Goal: Task Accomplishment & Management: Manage account settings

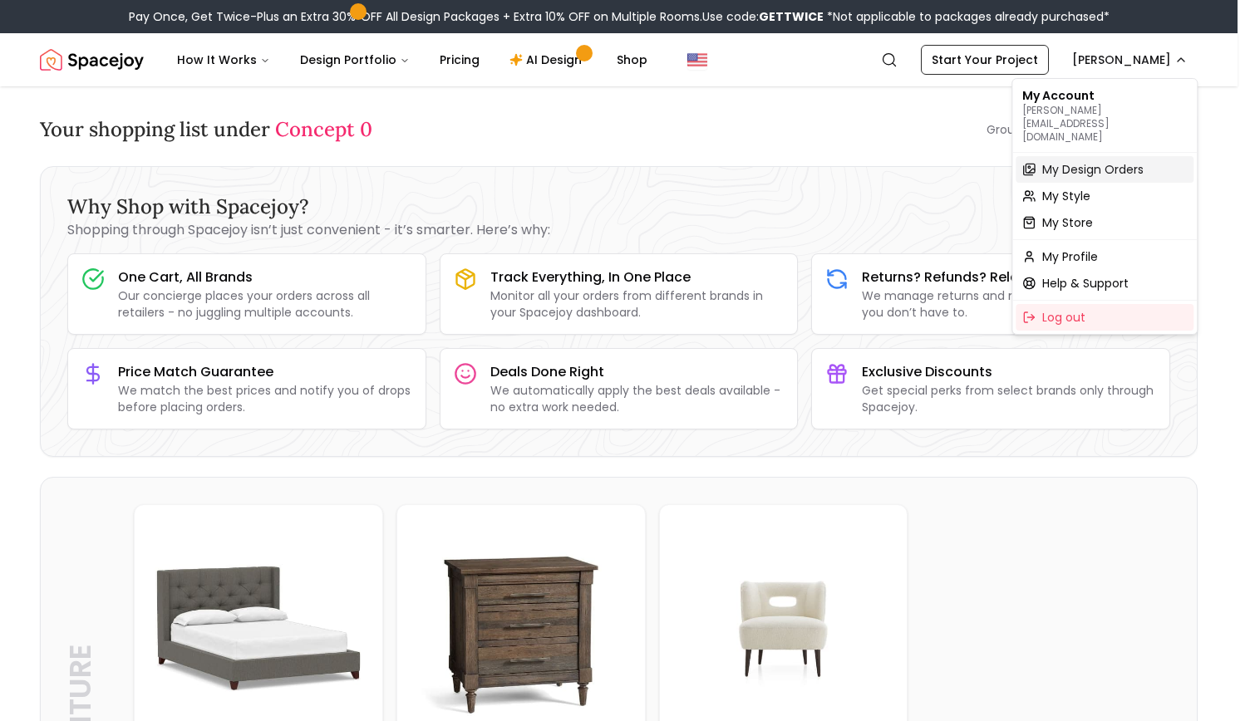
click at [1090, 161] on span "My Design Orders" at bounding box center [1092, 169] width 101 height 17
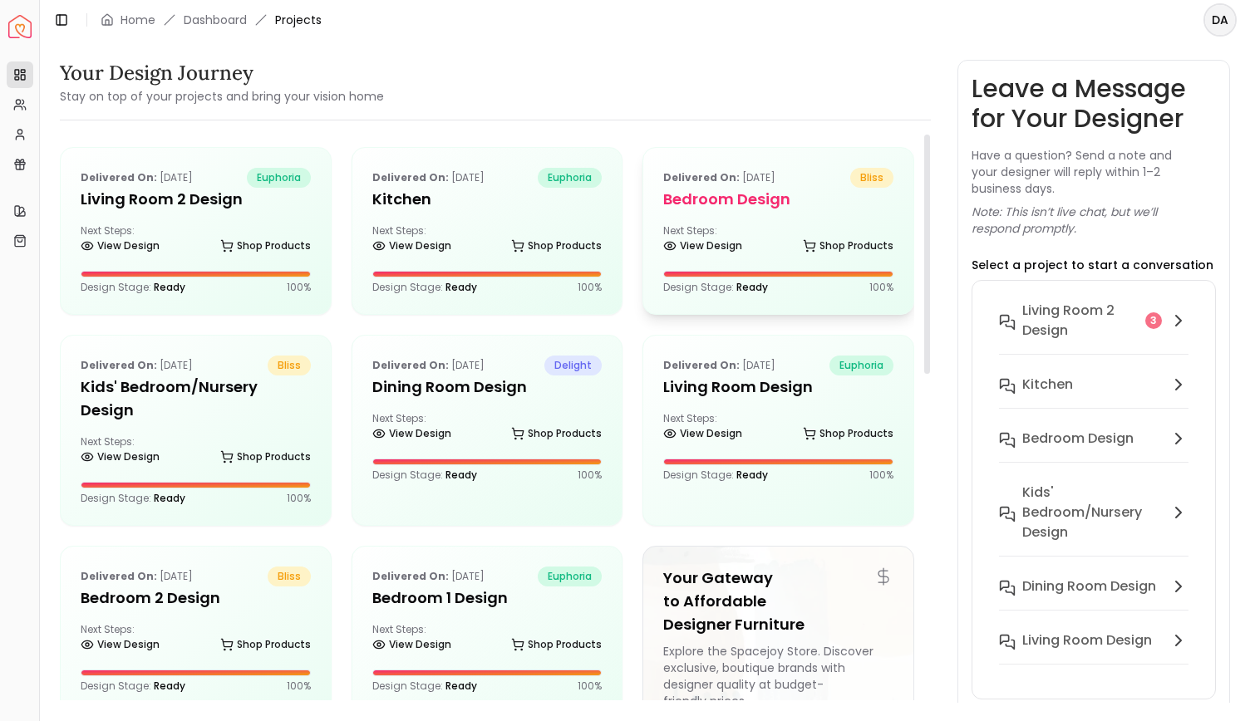
click at [807, 227] on div "Next Steps: View Design Shop Products" at bounding box center [778, 240] width 230 height 33
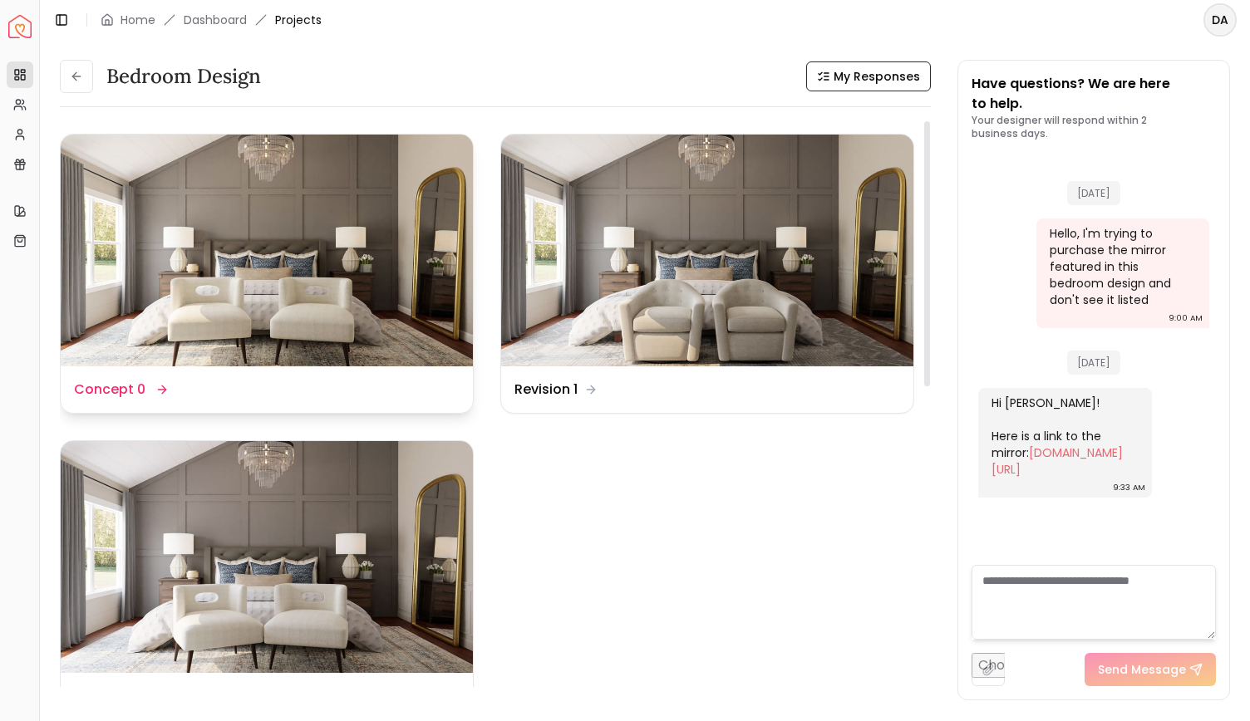
click at [379, 259] on img at bounding box center [267, 251] width 412 height 232
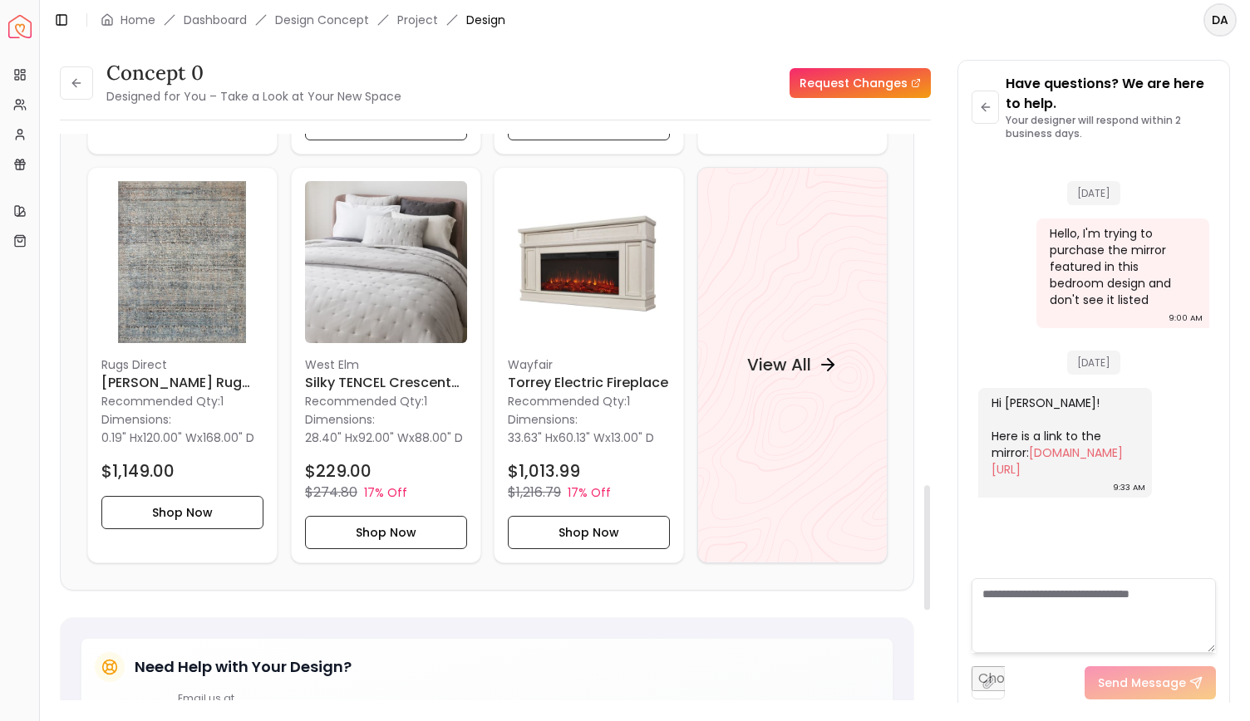
scroll to position [1597, 0]
click at [793, 361] on h4 "View All" at bounding box center [778, 363] width 64 height 23
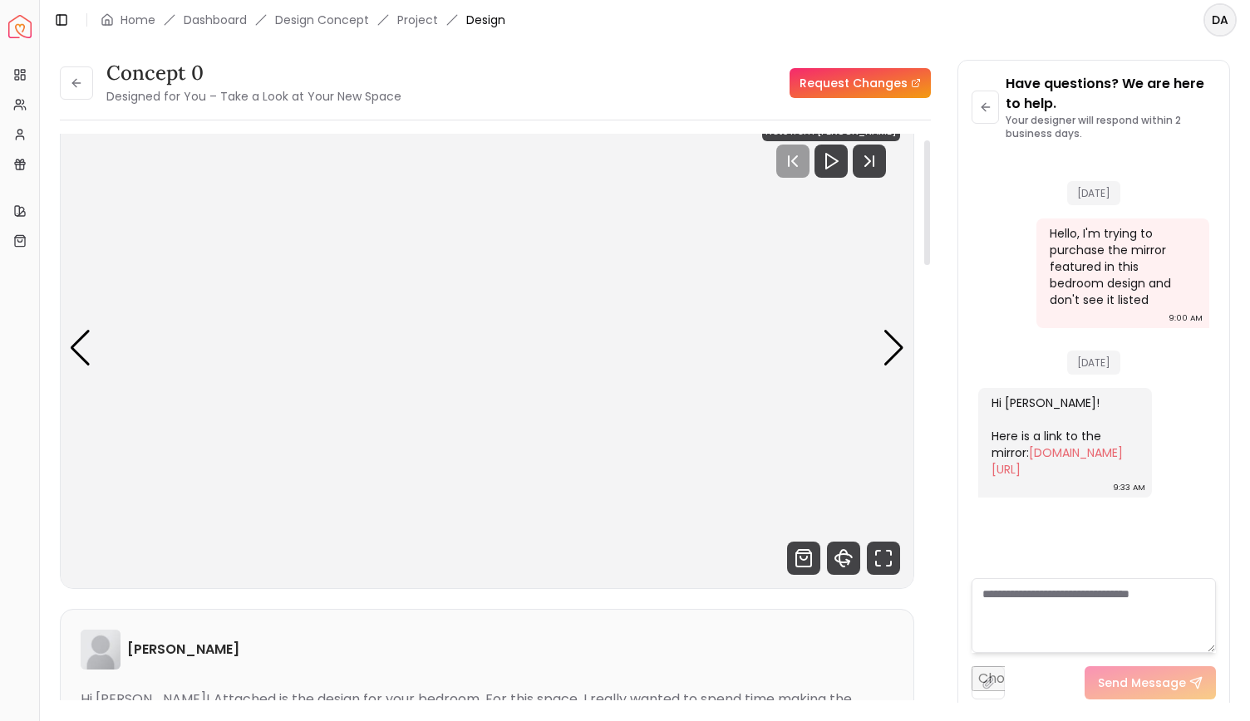
scroll to position [0, 0]
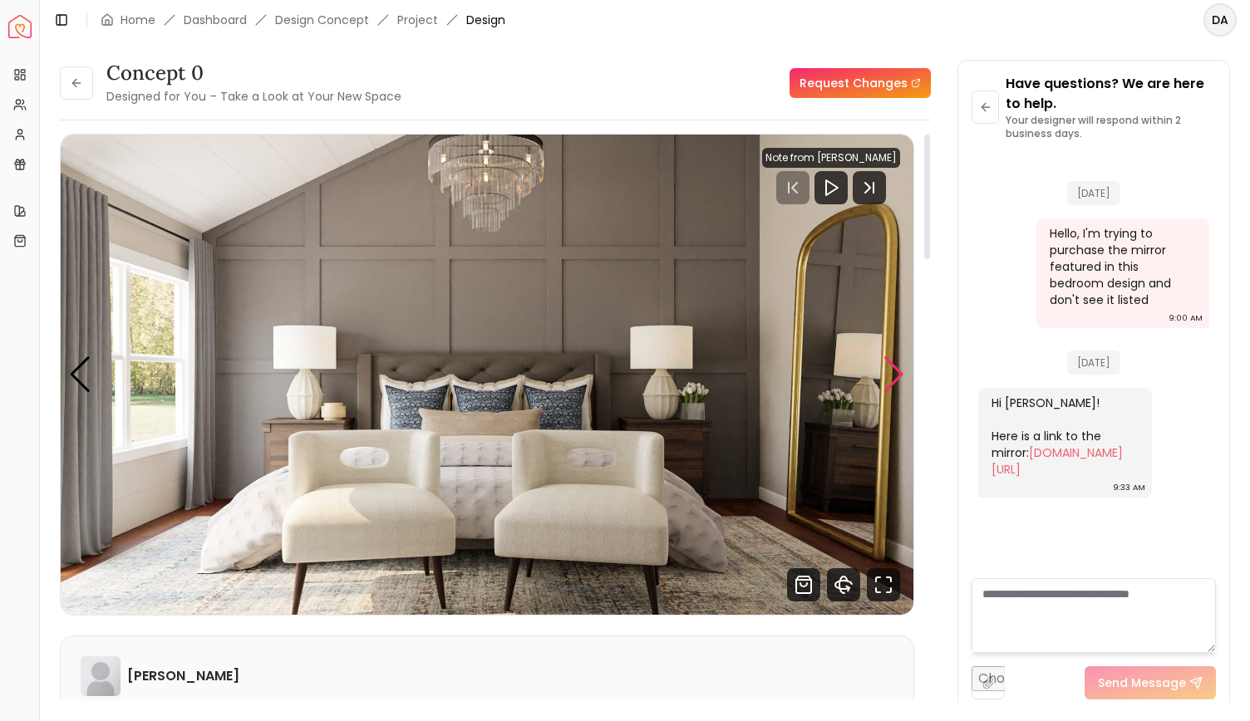
click at [893, 373] on div "Next slide" at bounding box center [894, 375] width 22 height 37
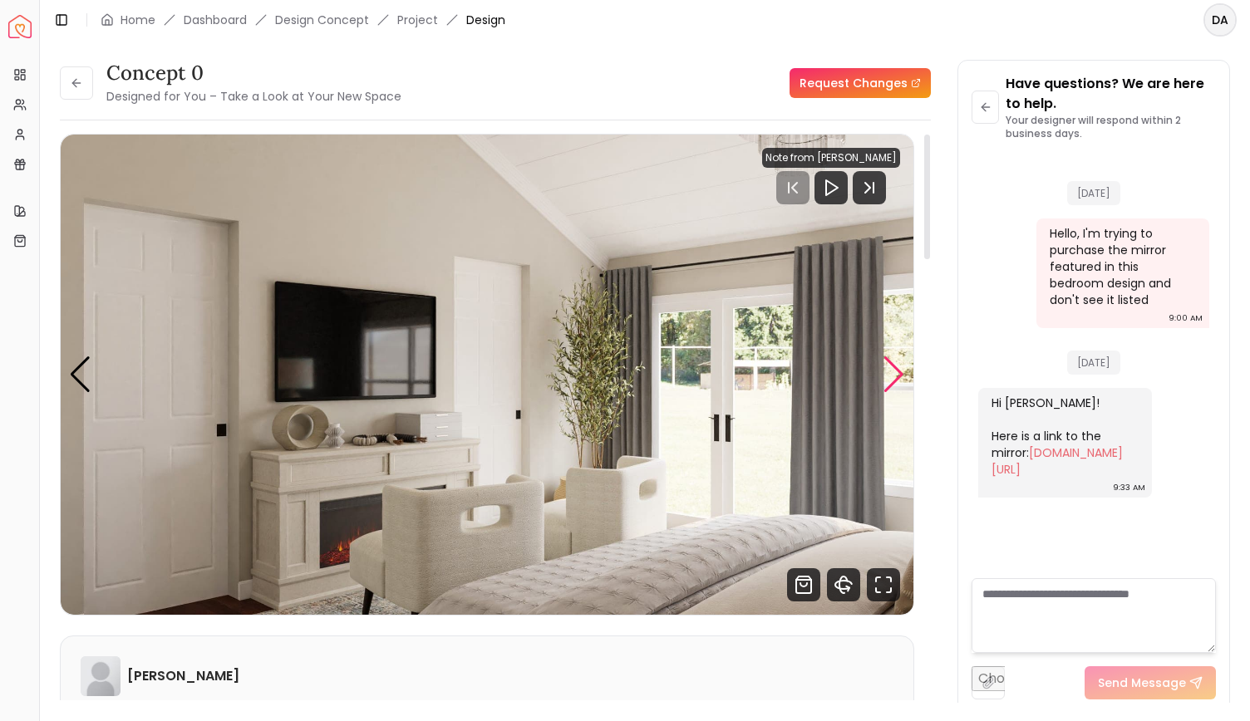
click at [893, 373] on div "Next slide" at bounding box center [894, 375] width 22 height 37
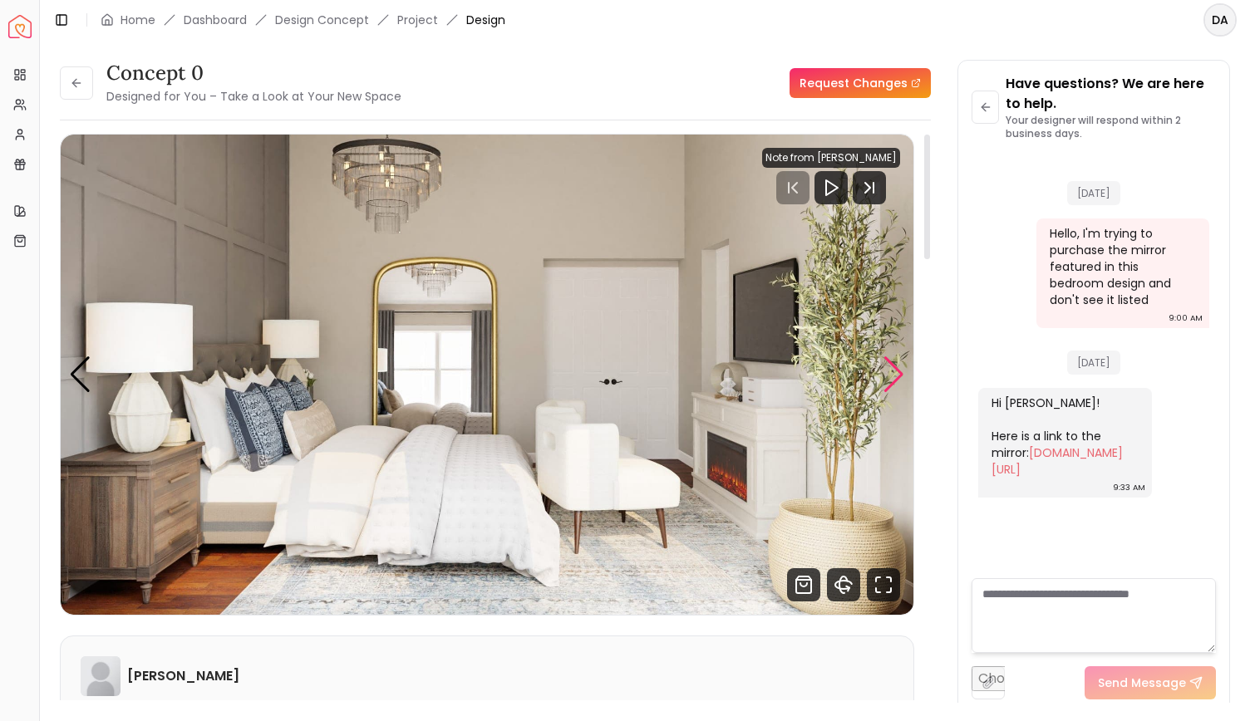
click at [887, 374] on div "Next slide" at bounding box center [894, 375] width 22 height 37
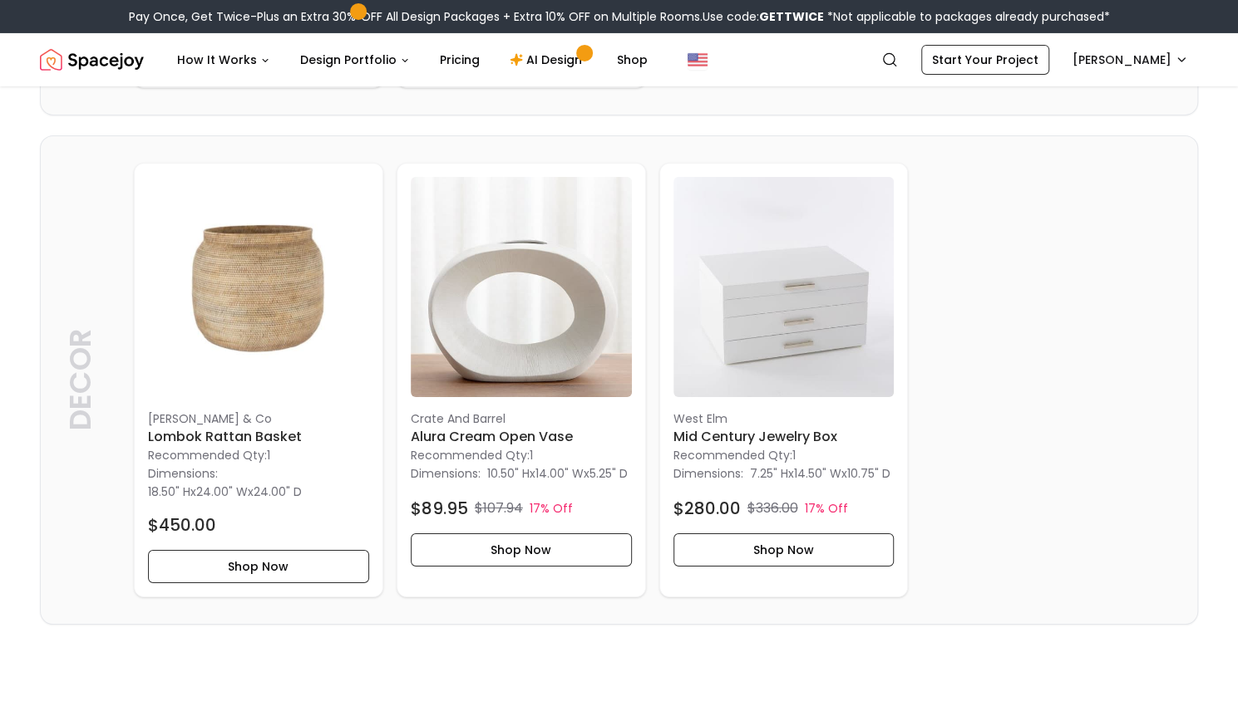
scroll to position [3305, 0]
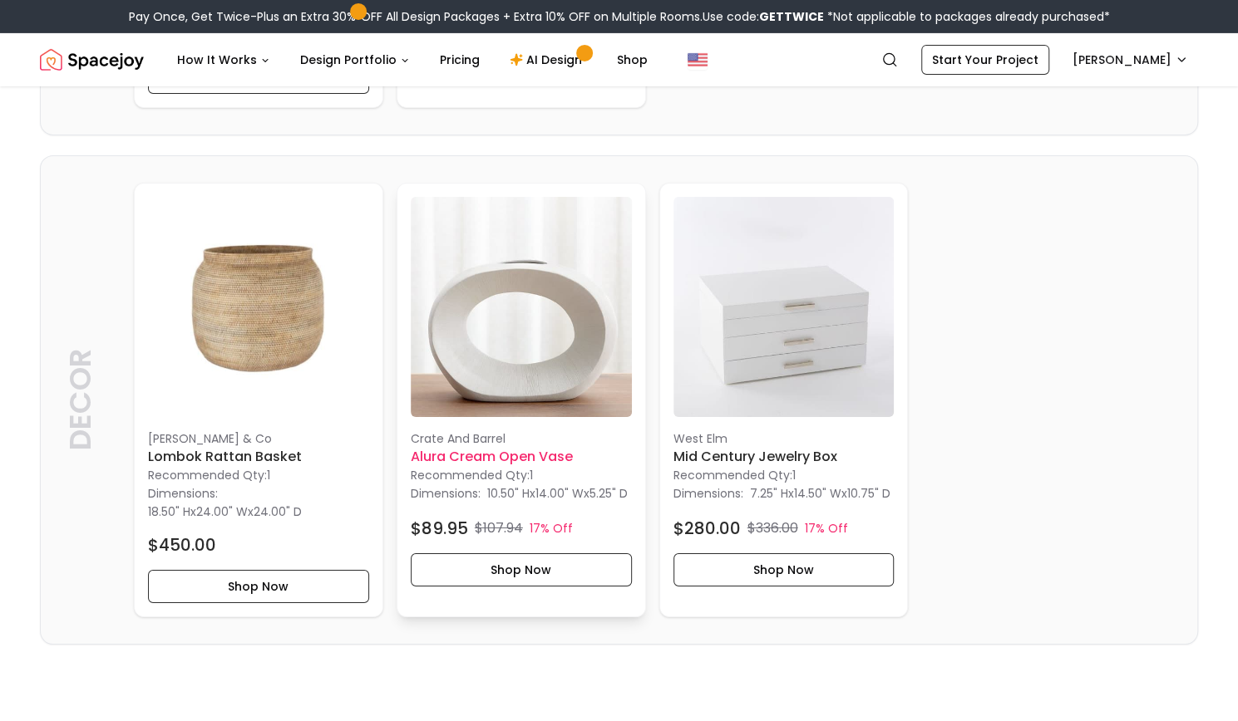
click at [552, 376] on img at bounding box center [521, 307] width 221 height 221
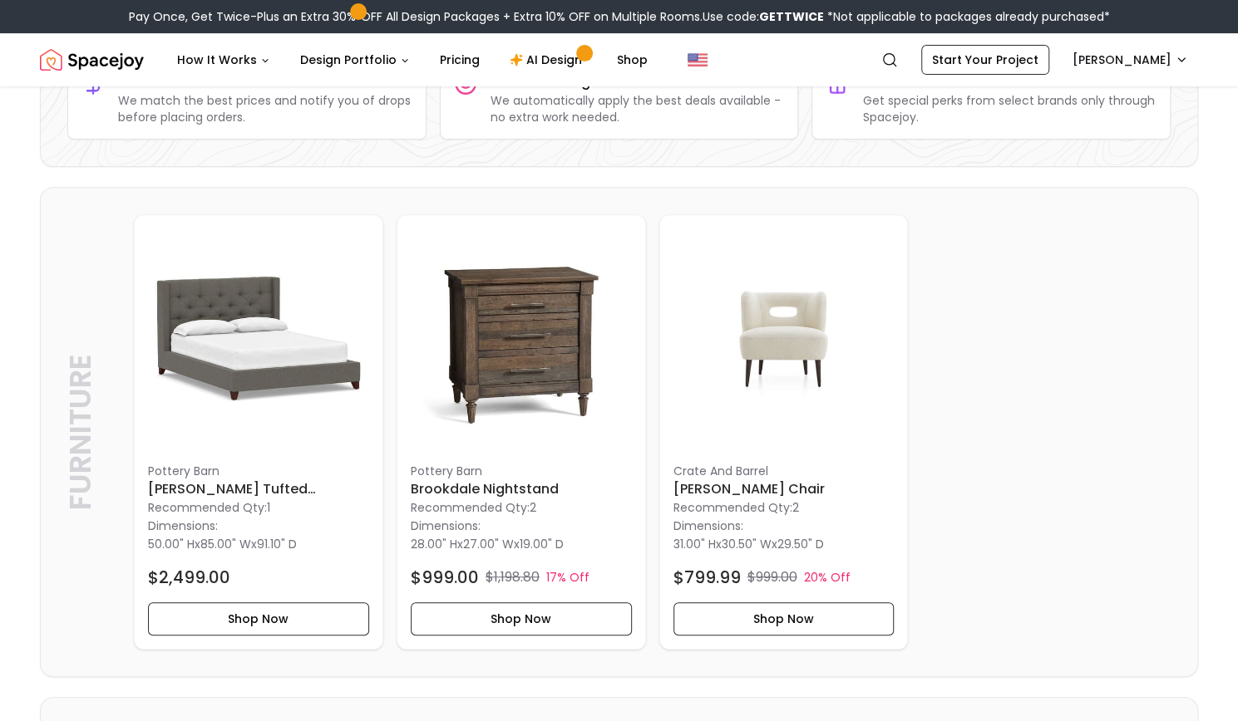
scroll to position [289, 0]
